Goal: Task Accomplishment & Management: Complete application form

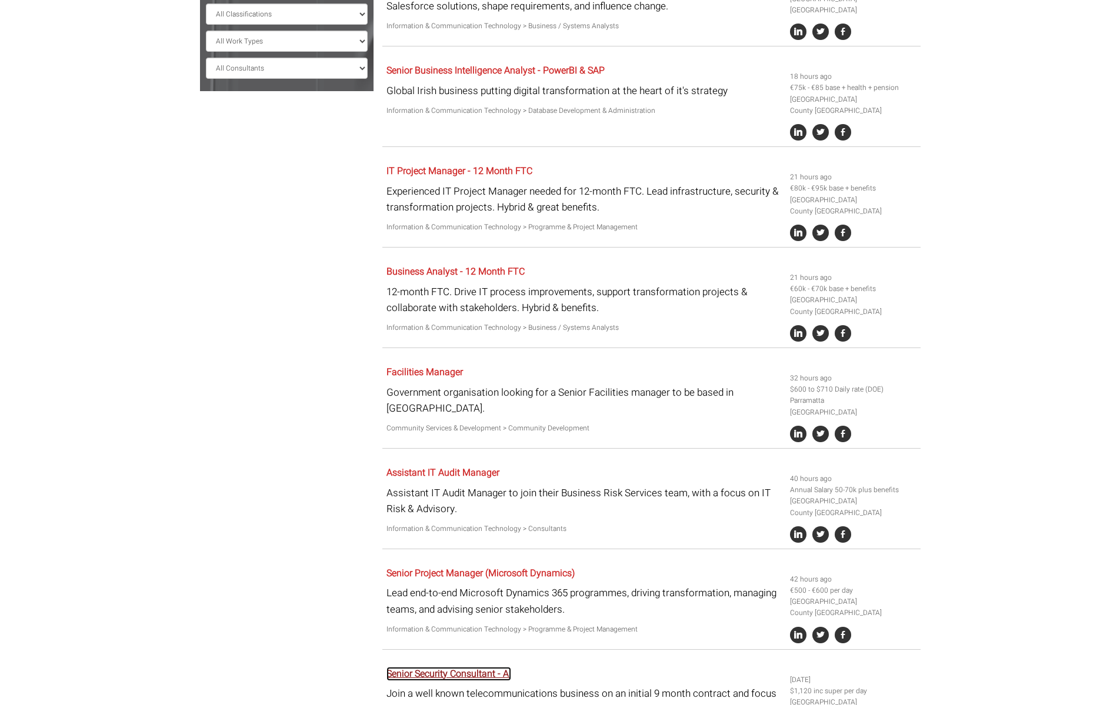
scroll to position [680, 0]
